Goal: Check status: Check status

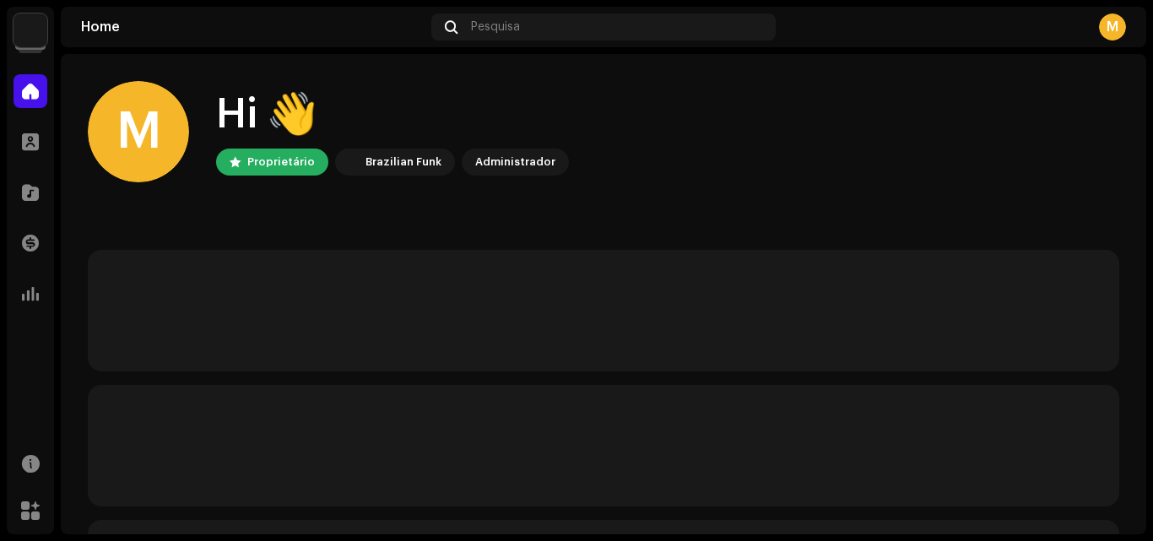
click at [38, 41] on img at bounding box center [31, 31] width 34 height 34
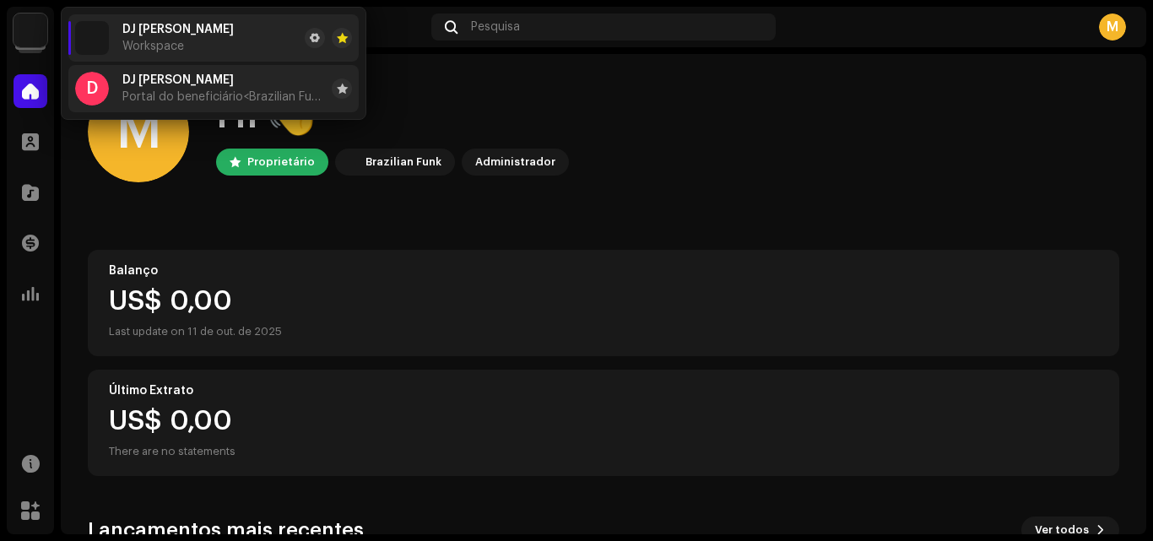
click at [168, 95] on span "Portal do beneficiário <Brazilian Funk>" at bounding box center [223, 97] width 203 height 14
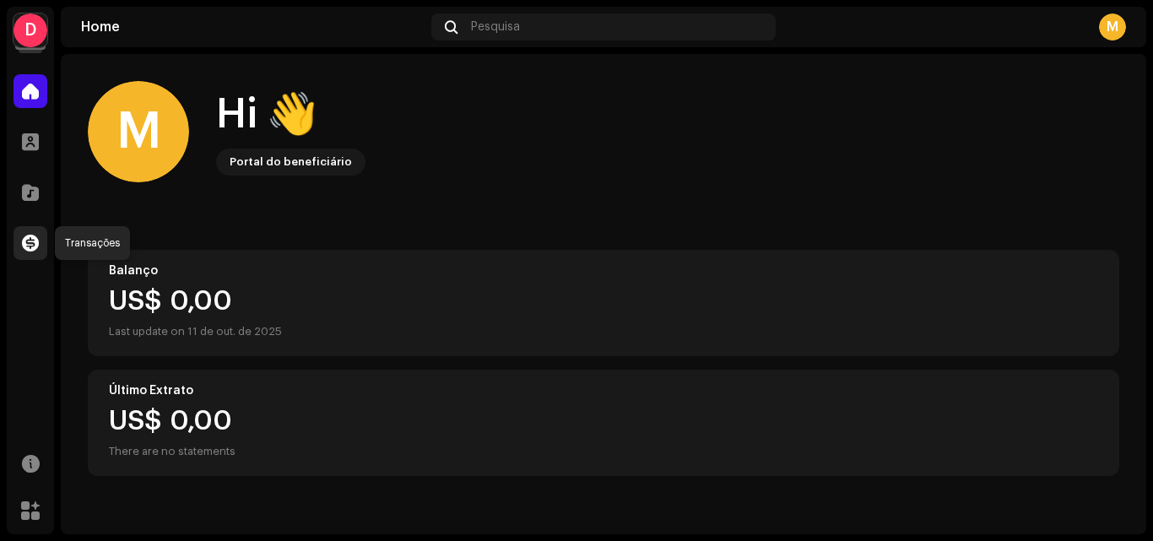
click at [35, 236] on span at bounding box center [30, 243] width 17 height 14
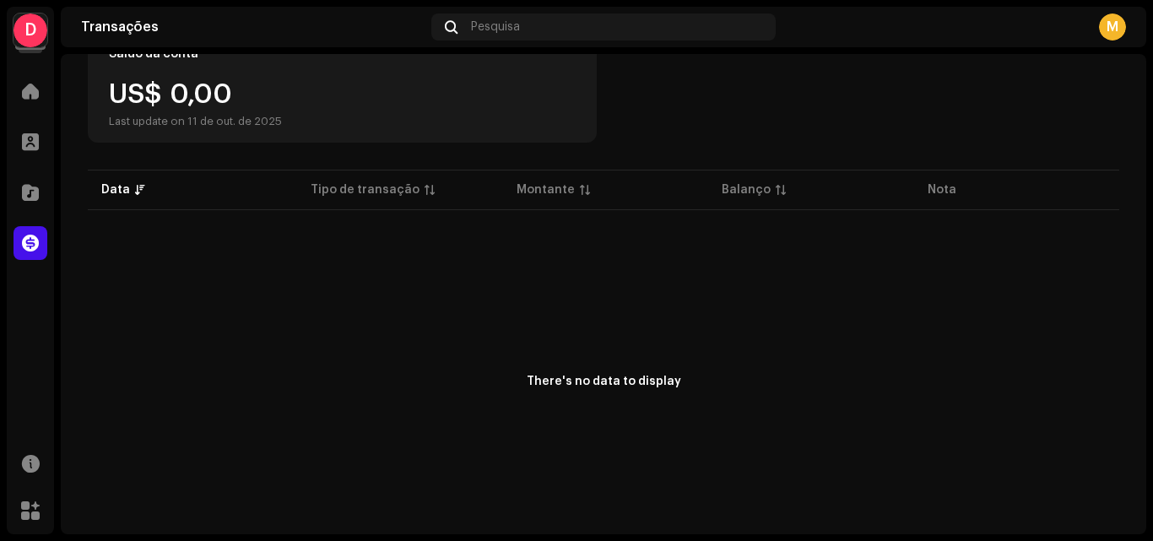
scroll to position [203, 0]
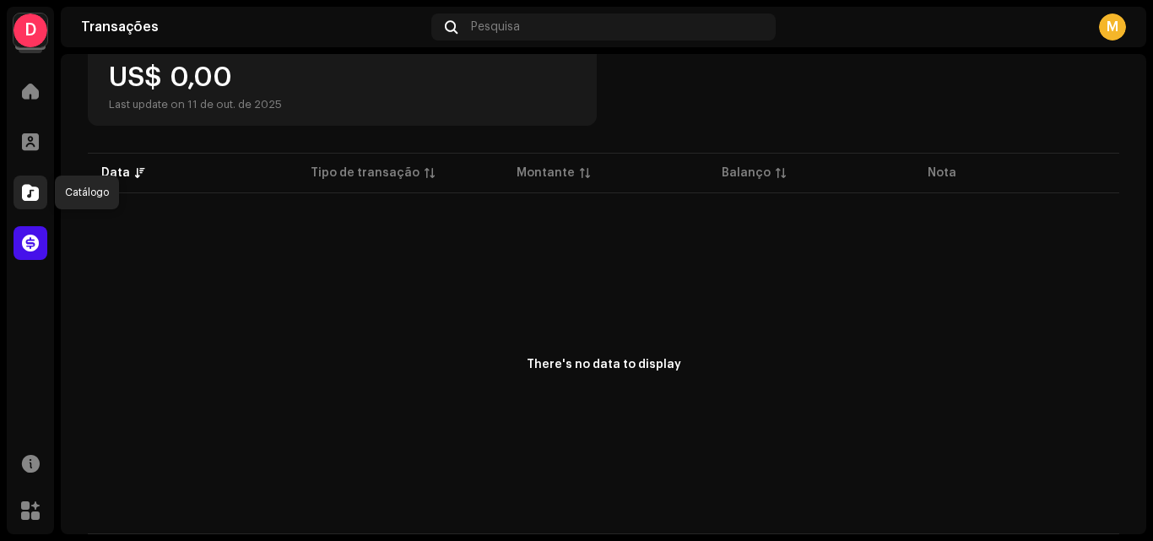
click at [33, 199] on span at bounding box center [30, 193] width 17 height 14
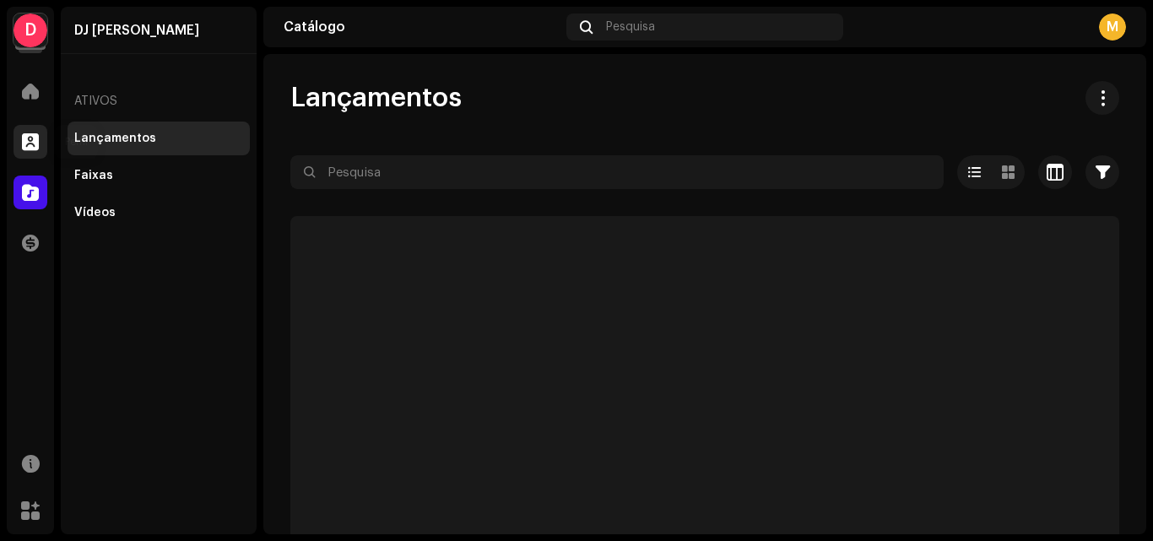
click at [29, 145] on span at bounding box center [30, 142] width 17 height 14
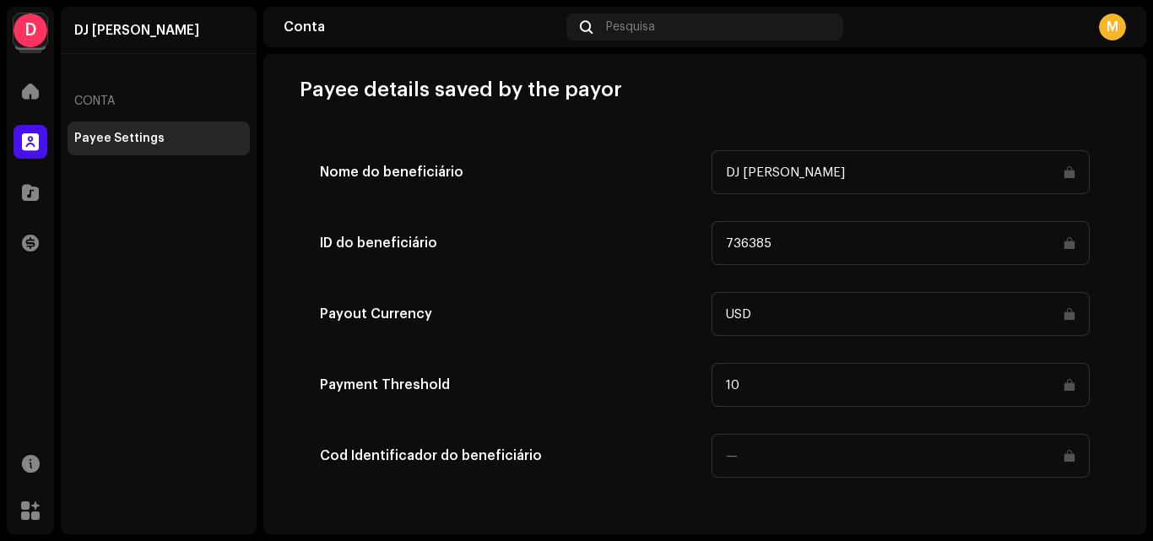
scroll to position [933, 0]
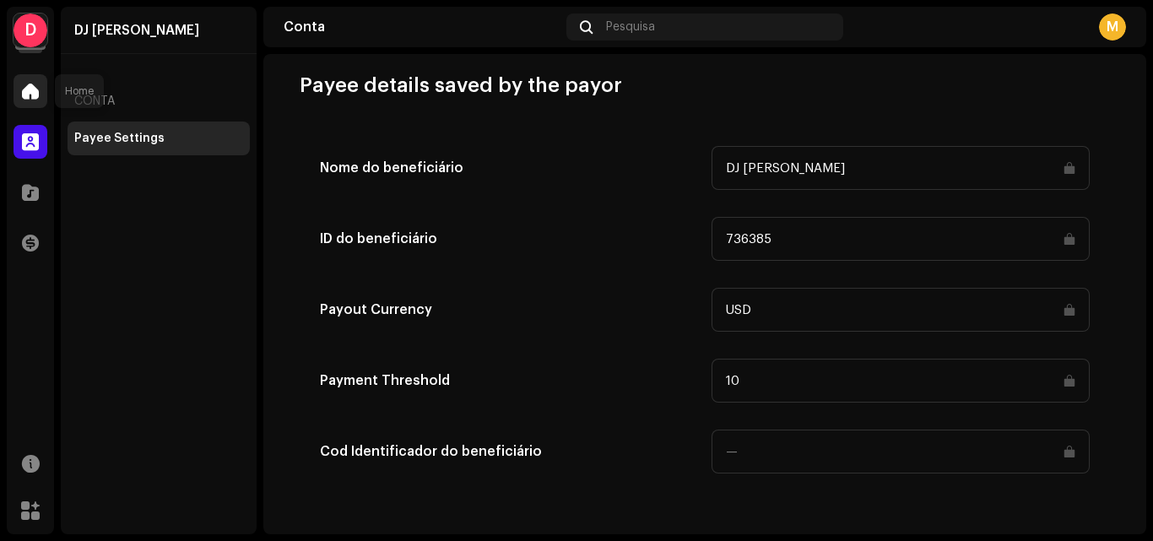
click at [30, 98] on span at bounding box center [30, 91] width 17 height 14
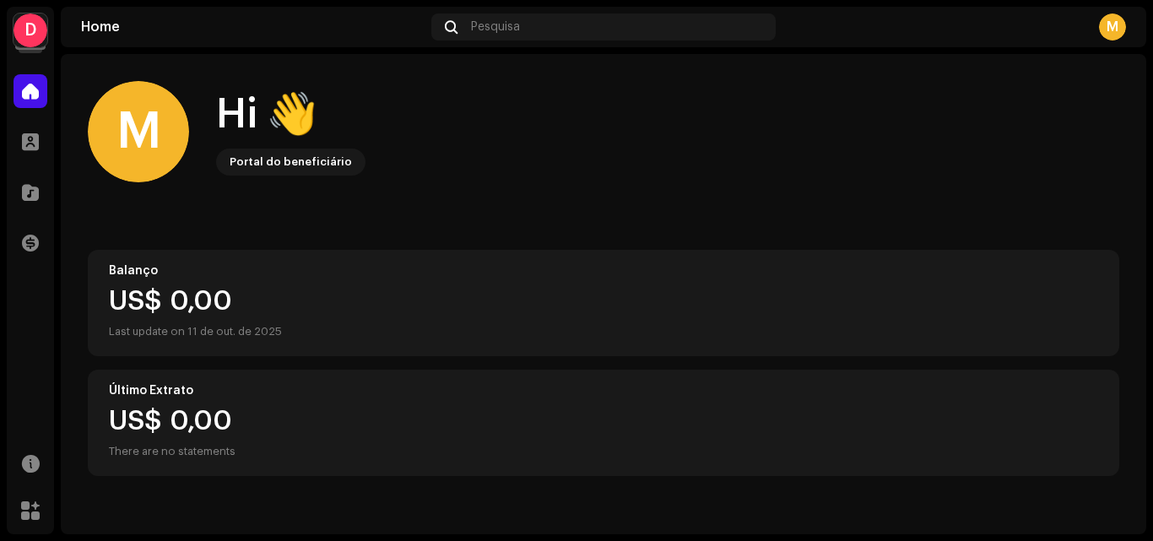
click at [313, 124] on div "Hi 👋" at bounding box center [290, 115] width 149 height 54
click at [275, 280] on div "Balanço US$ 0,00 Last update on 11 de out. de 2025" at bounding box center [604, 303] width 1032 height 106
click at [205, 420] on div "US$ 0,00 There are no statements" at bounding box center [172, 435] width 127 height 54
click at [39, 138] on div at bounding box center [31, 142] width 34 height 34
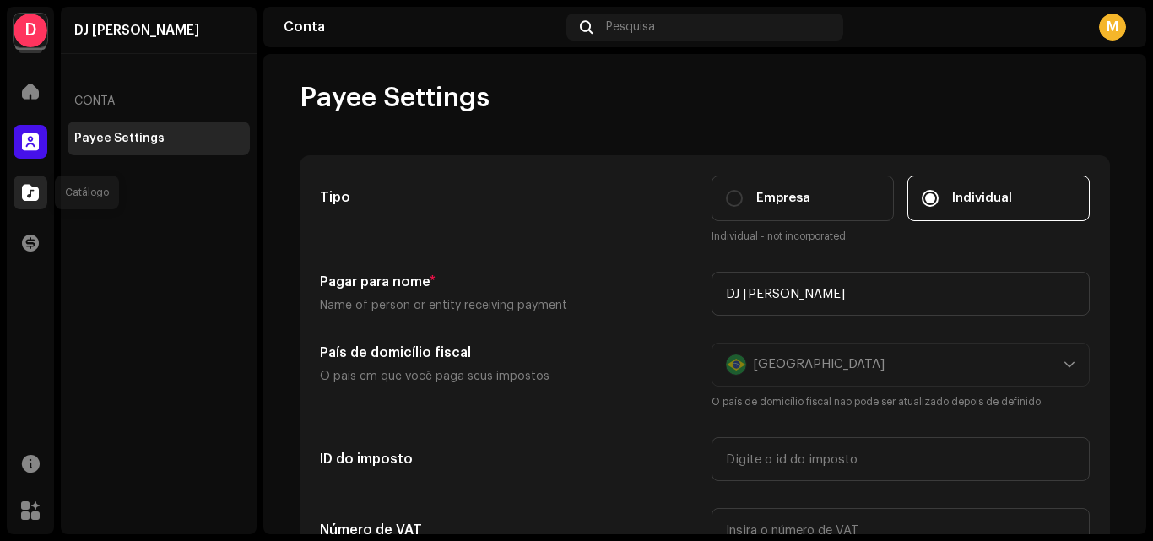
click at [27, 178] on div at bounding box center [31, 193] width 34 height 34
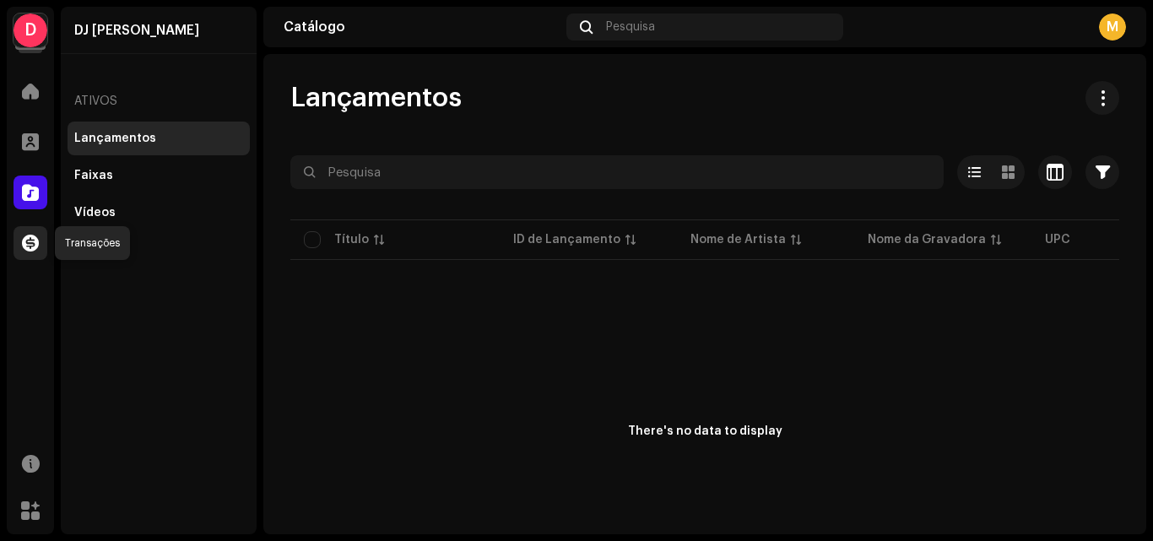
click at [44, 232] on div at bounding box center [31, 243] width 34 height 34
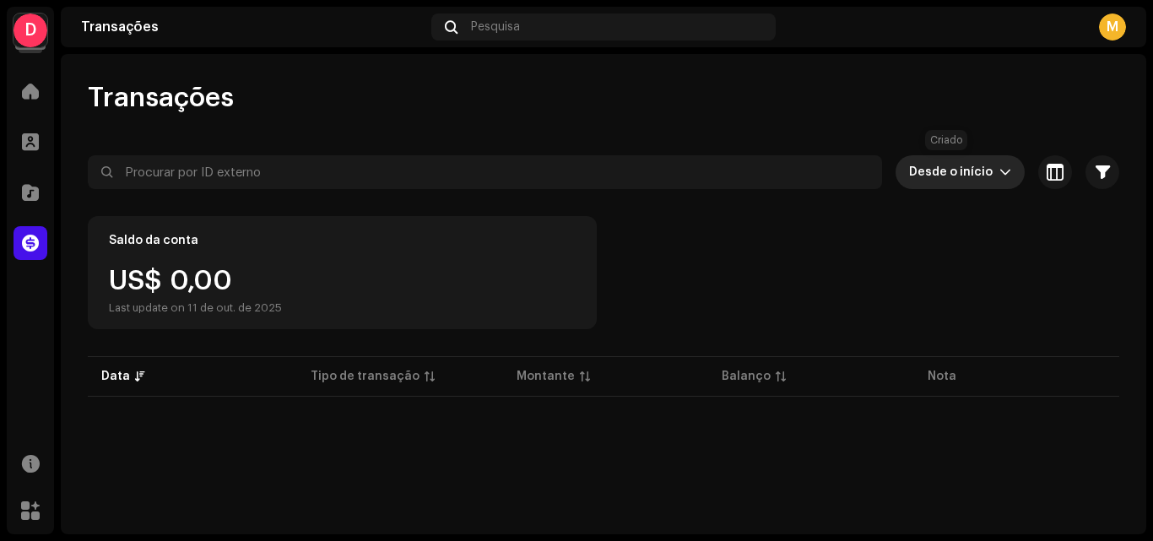
click at [952, 167] on span "Desde o início" at bounding box center [954, 172] width 90 height 34
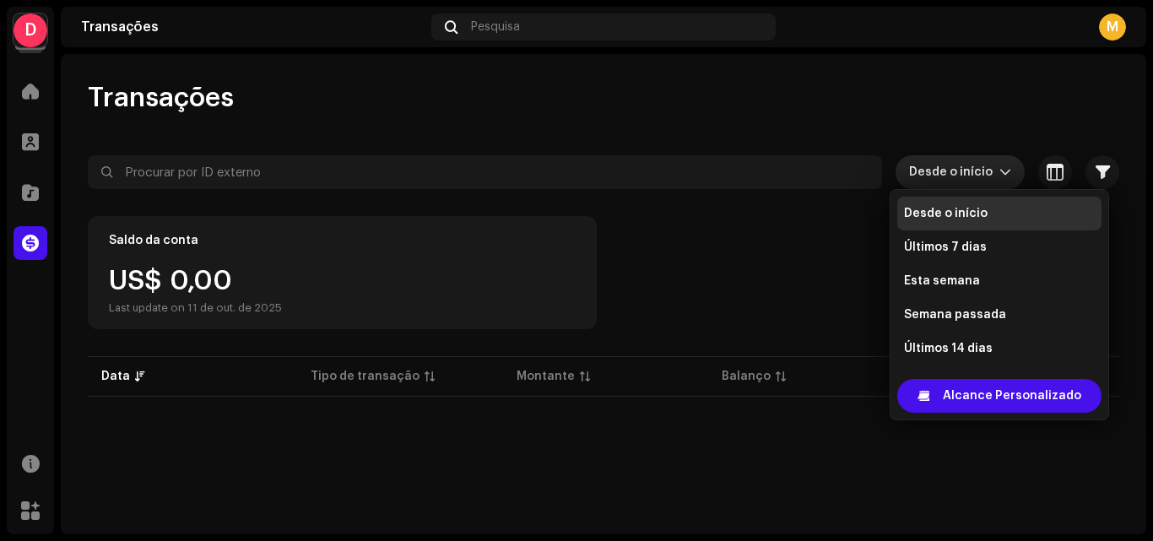
click at [948, 167] on span "Desde o início" at bounding box center [954, 172] width 90 height 34
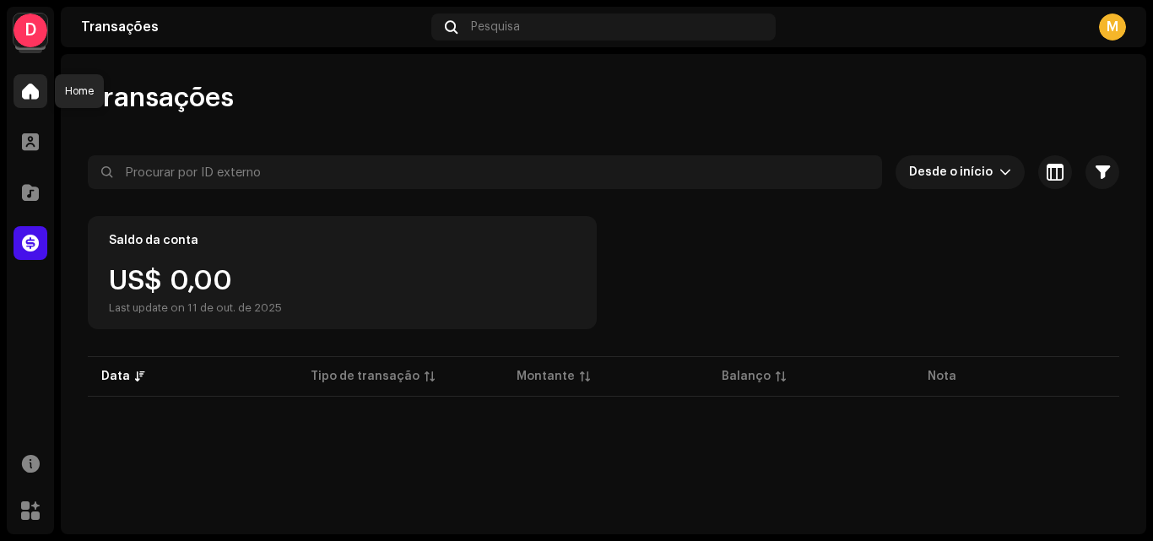
click at [37, 98] on span at bounding box center [30, 91] width 17 height 14
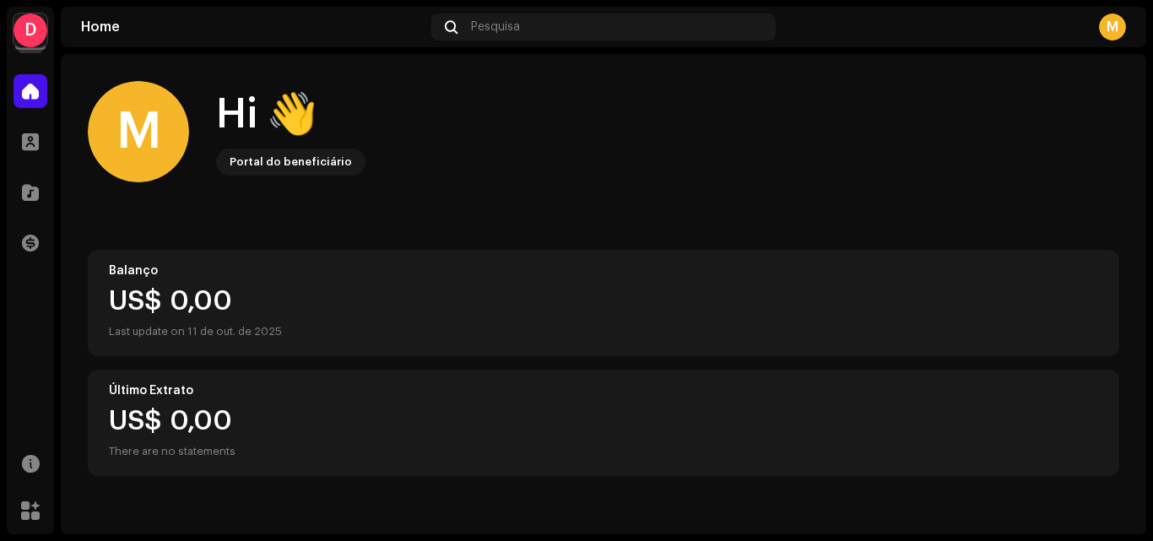
click at [168, 452] on div "There are no statements" at bounding box center [172, 452] width 127 height 20
click at [199, 387] on div "Último Extrato" at bounding box center [603, 391] width 989 height 14
